Goal: Subscribe to service/newsletter

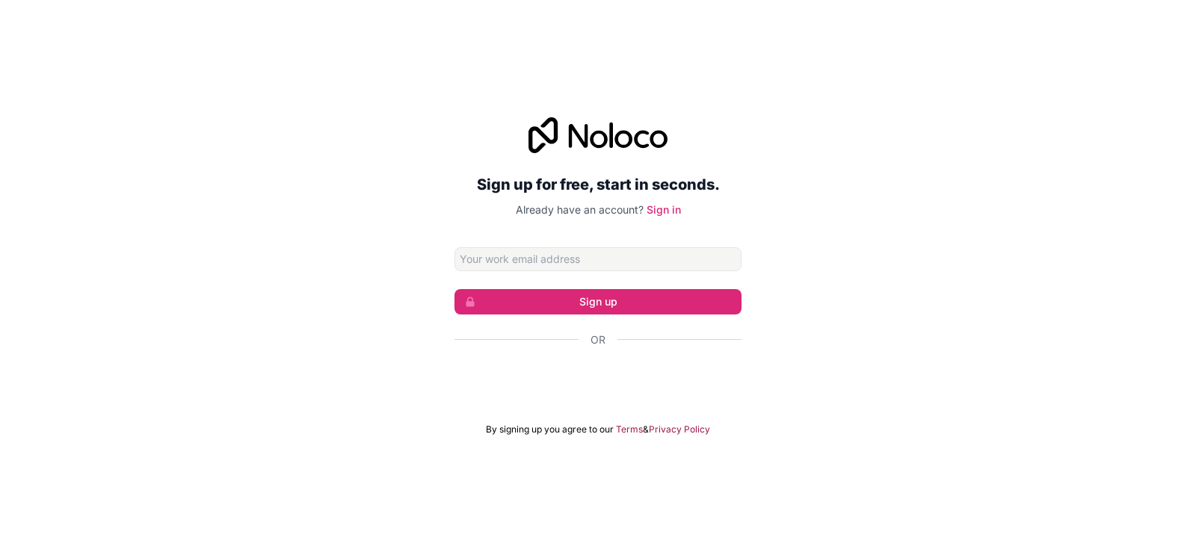
click at [585, 251] on input "Email address" at bounding box center [597, 259] width 287 height 24
type input "ntgo3er"
click at [639, 311] on button "Sign up" at bounding box center [597, 301] width 287 height 25
click at [639, 299] on button "Sign up" at bounding box center [597, 301] width 287 height 25
click at [594, 250] on input "ntgo3er" at bounding box center [597, 259] width 287 height 24
